Goal: Find specific page/section: Find specific page/section

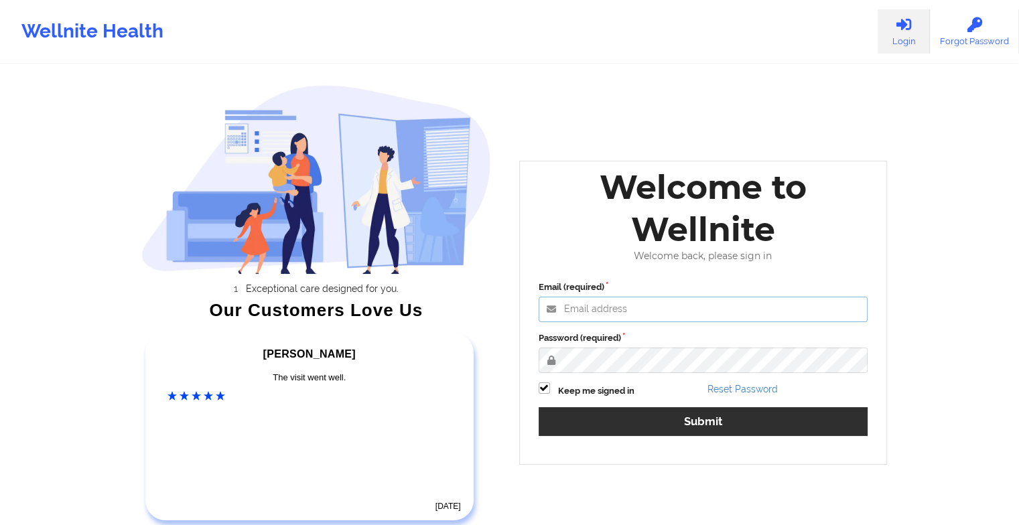
type input "[EMAIL_ADDRESS][DOMAIN_NAME]"
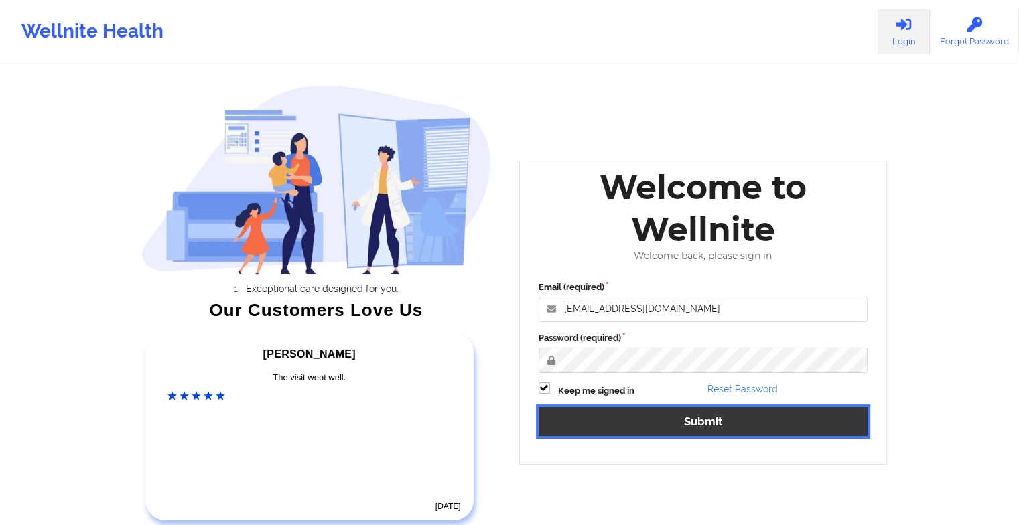
click at [570, 418] on button "Submit" at bounding box center [704, 421] width 330 height 29
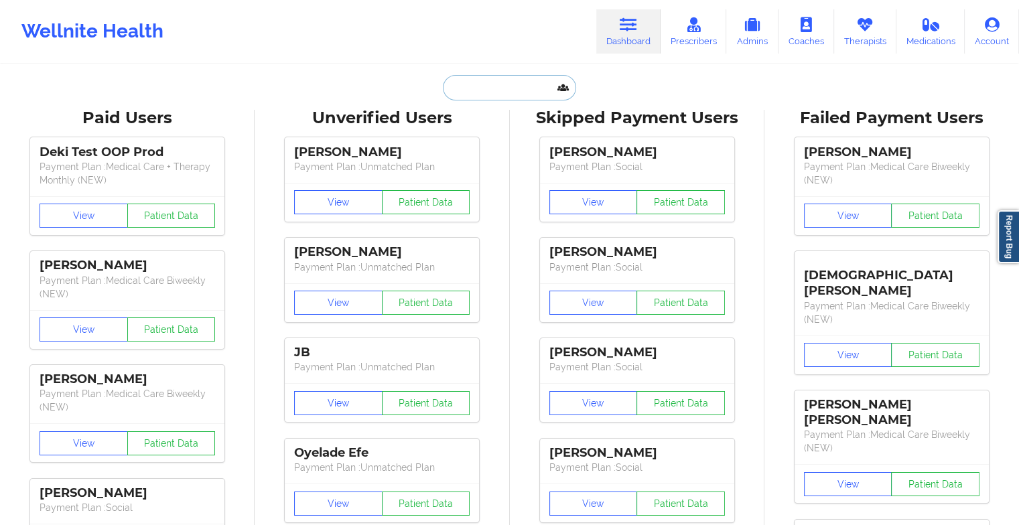
click at [487, 88] on input "text" at bounding box center [509, 87] width 133 height 25
paste input "[EMAIL_ADDRESS][DOMAIN_NAME]"
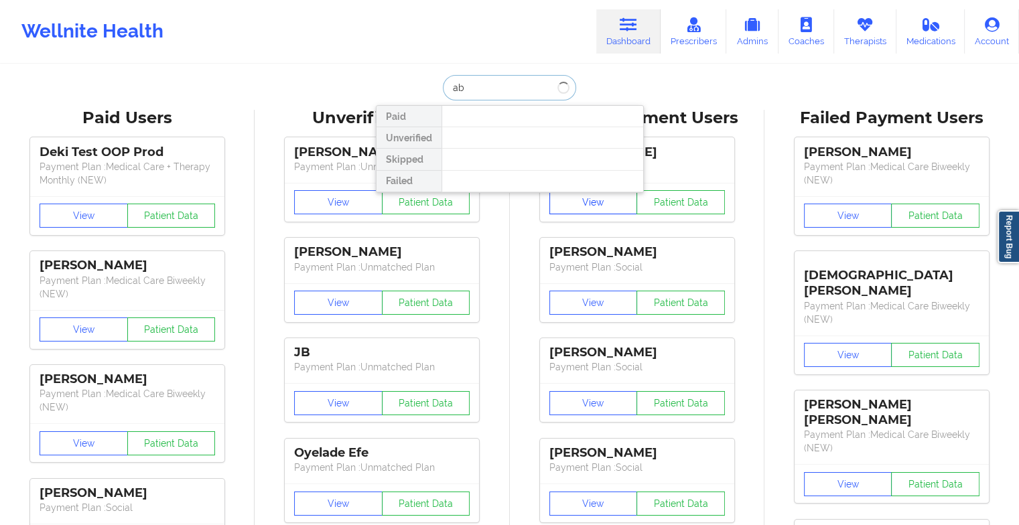
type input "a"
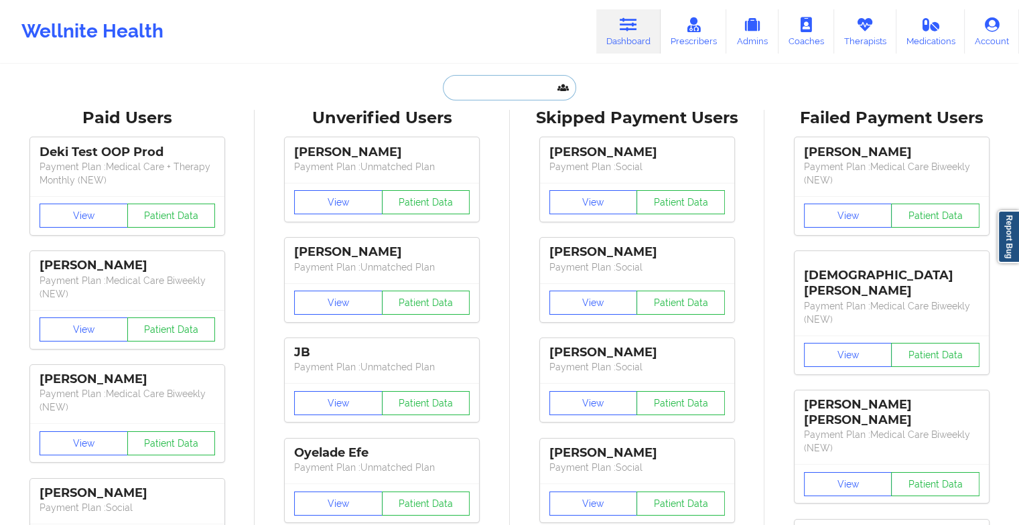
paste input "[PERSON_NAME]"
type input "[PERSON_NAME]"
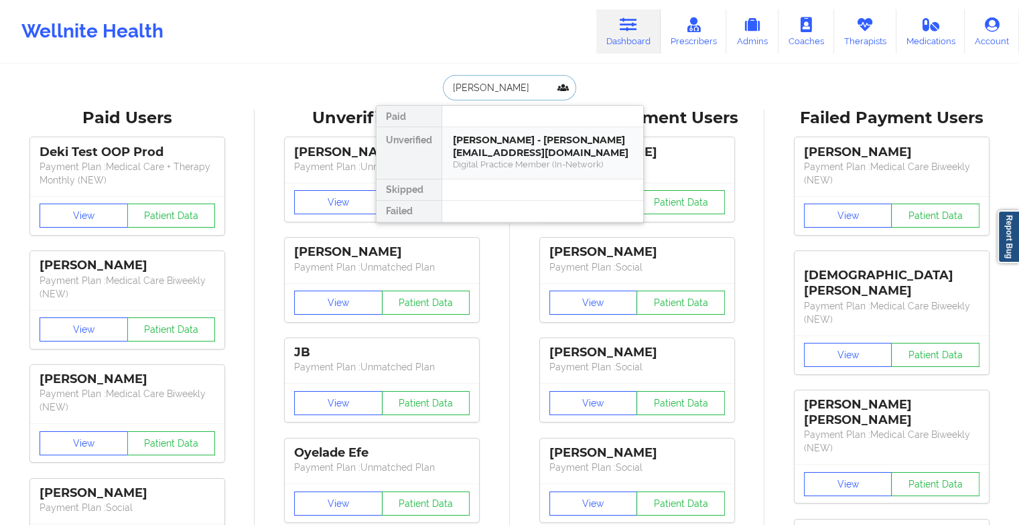
click at [496, 163] on div "Digital Practice Member (In-Network)" at bounding box center [543, 164] width 180 height 11
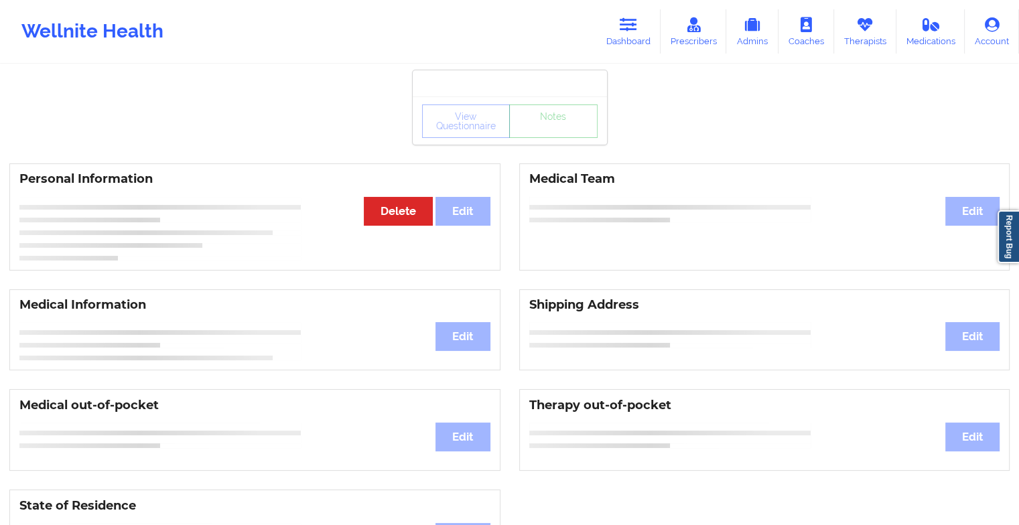
click at [563, 133] on div "View Questionnaire Notes" at bounding box center [510, 122] width 176 height 34
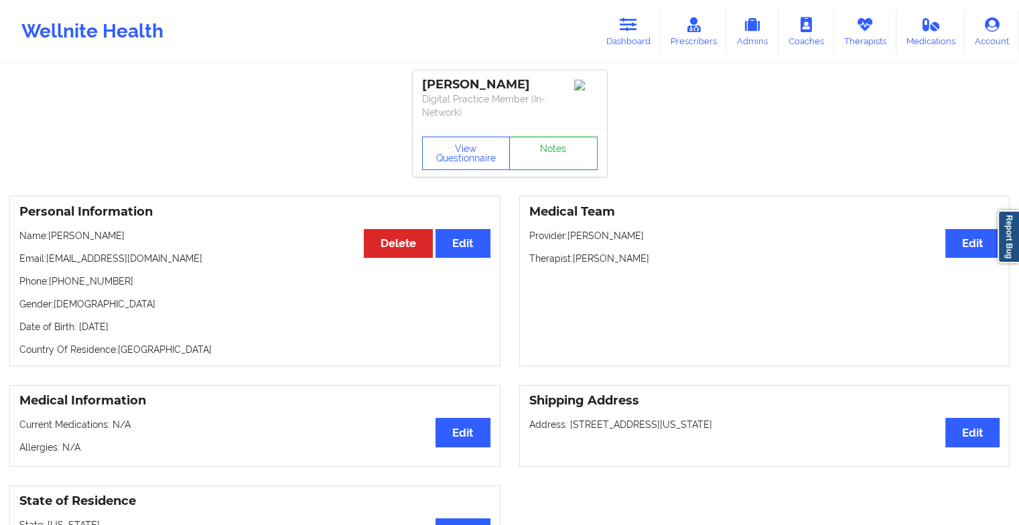
click at [563, 137] on link "Notes" at bounding box center [553, 154] width 88 height 34
